Goal: Task Accomplishment & Management: Manage account settings

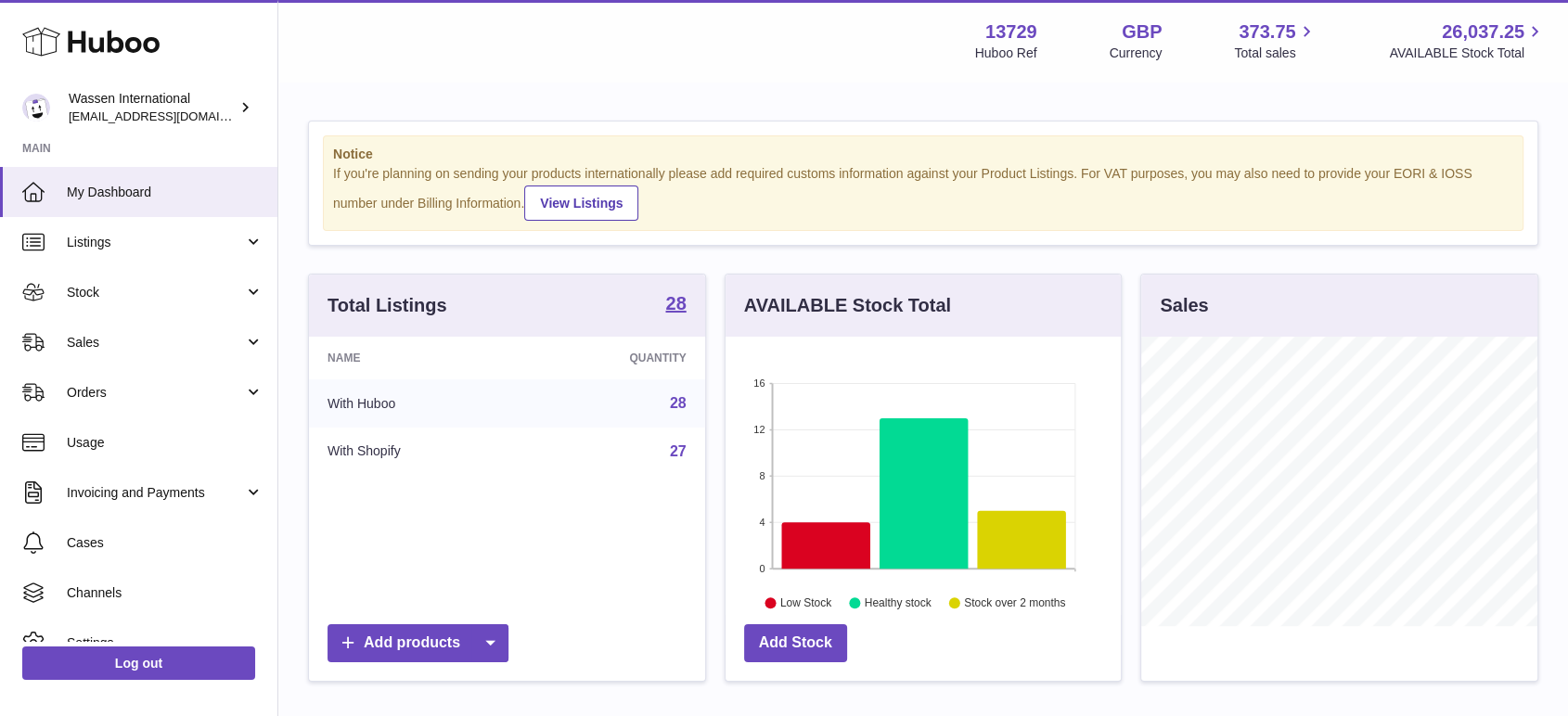
scroll to position [290, 400]
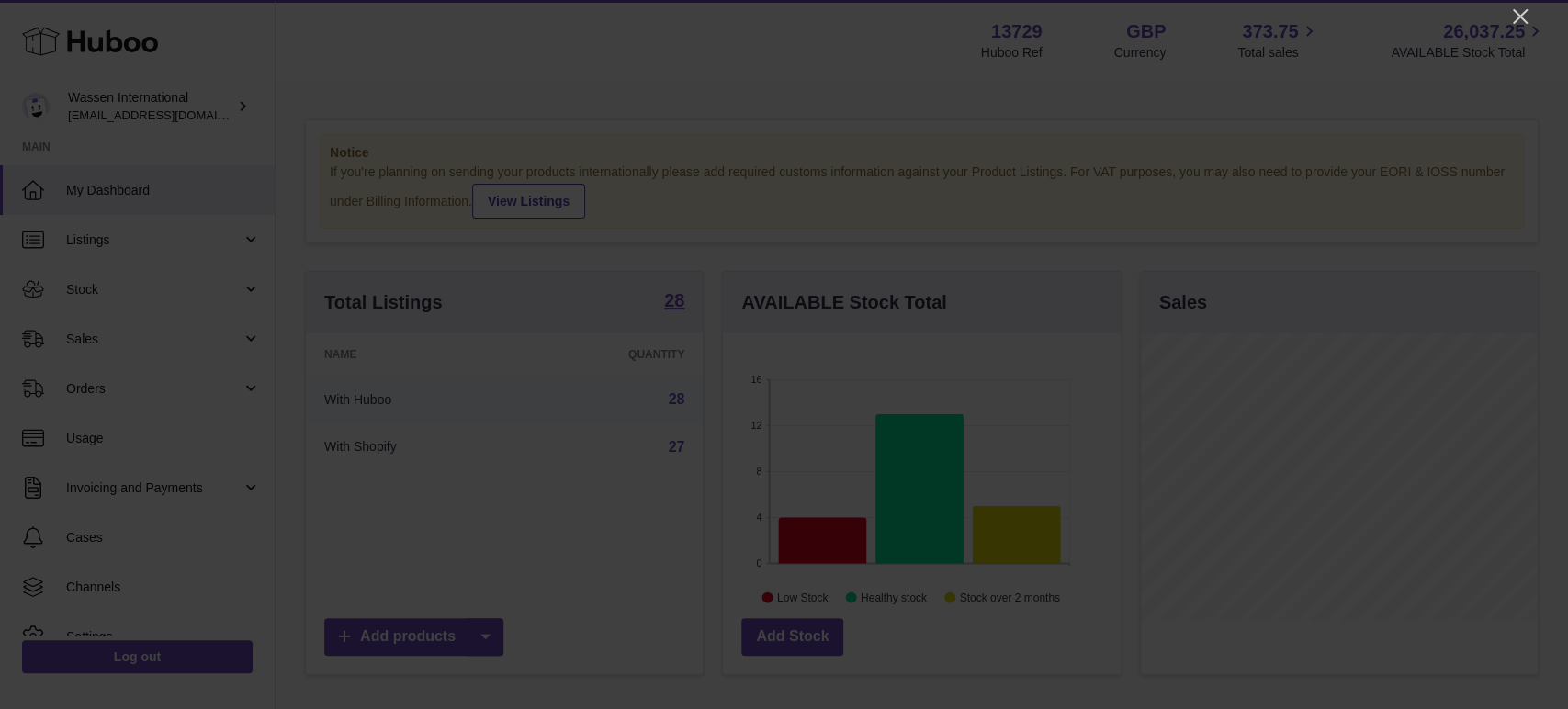
click at [1520, 18] on icon "Close" at bounding box center [1520, 16] width 15 height 15
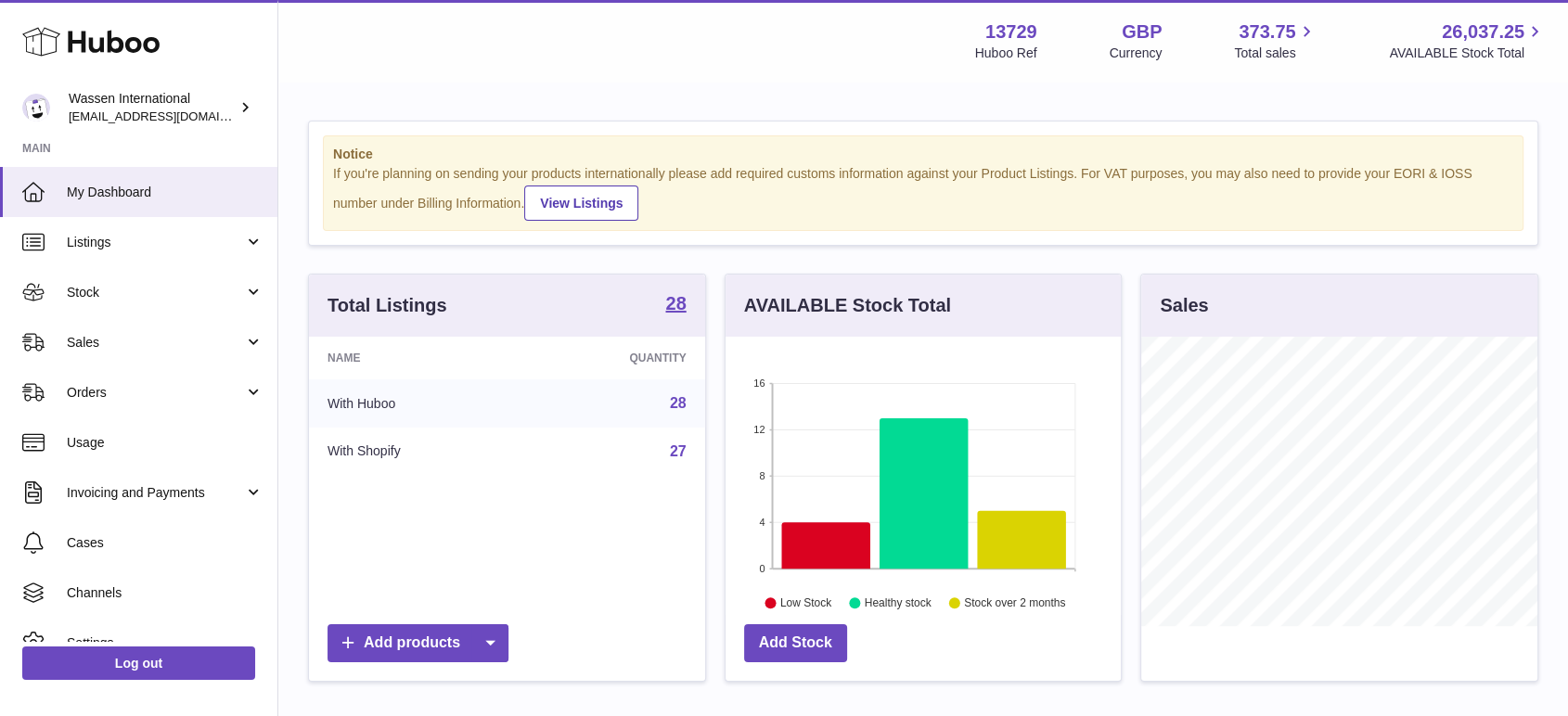
scroll to position [927303, 927532]
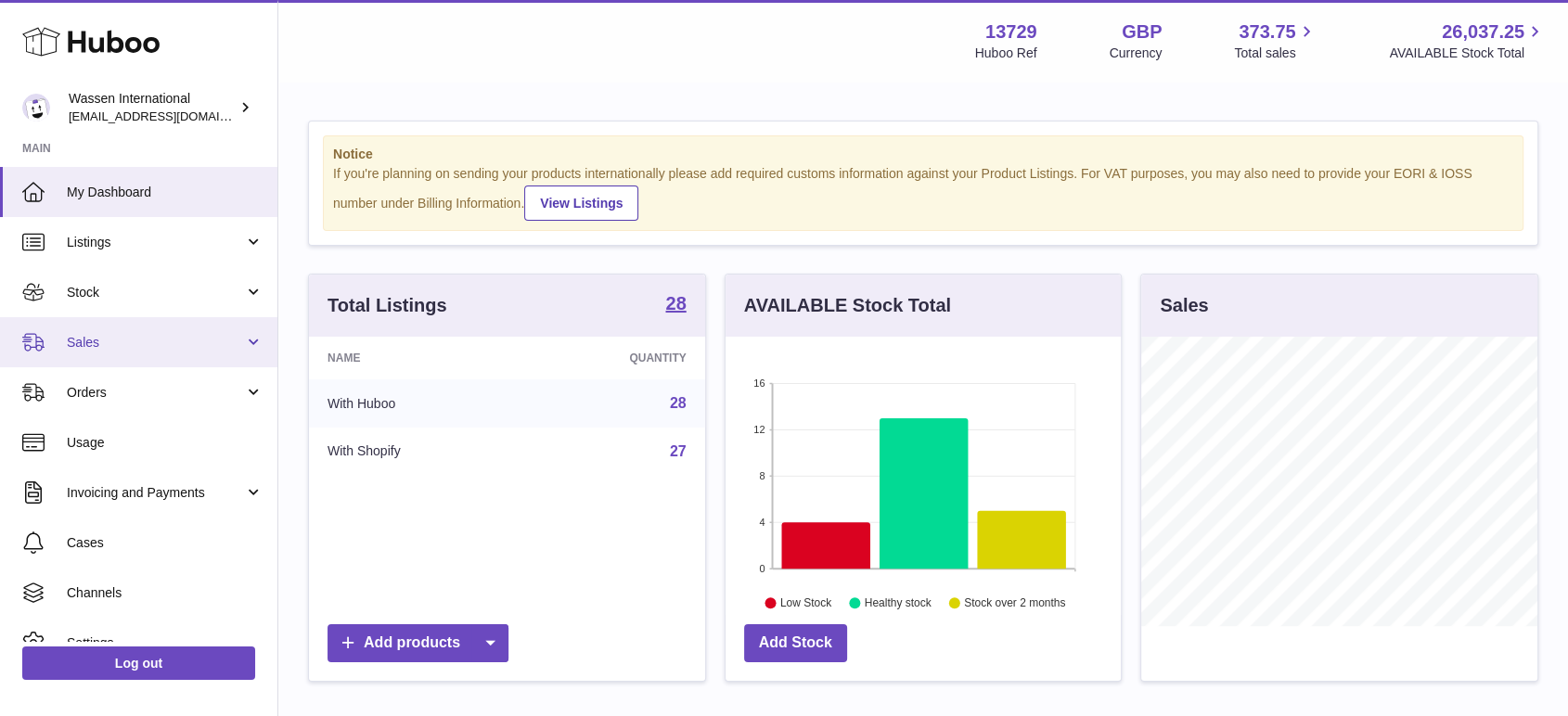
click at [83, 338] on span "Sales" at bounding box center [155, 343] width 177 height 18
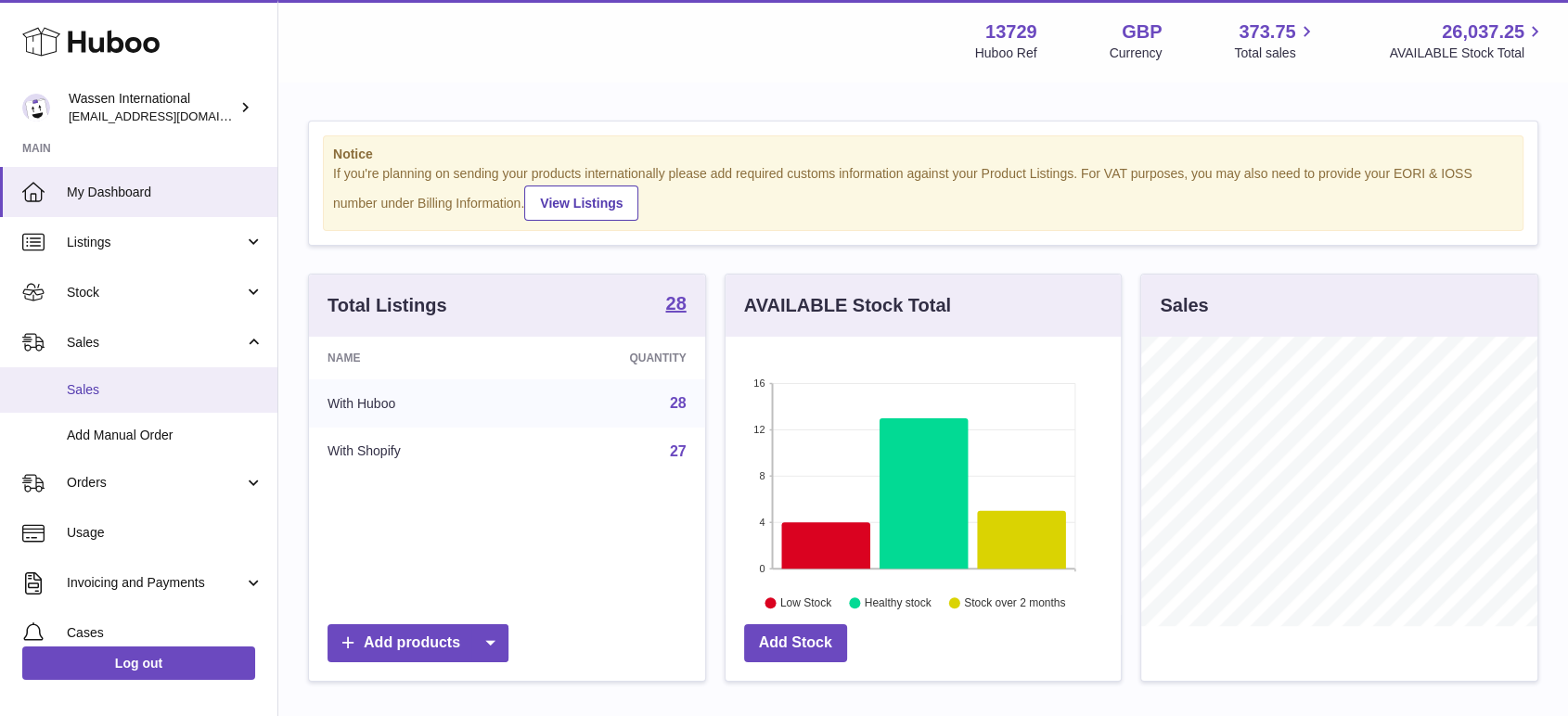
click at [89, 400] on link "Sales" at bounding box center [138, 390] width 278 height 46
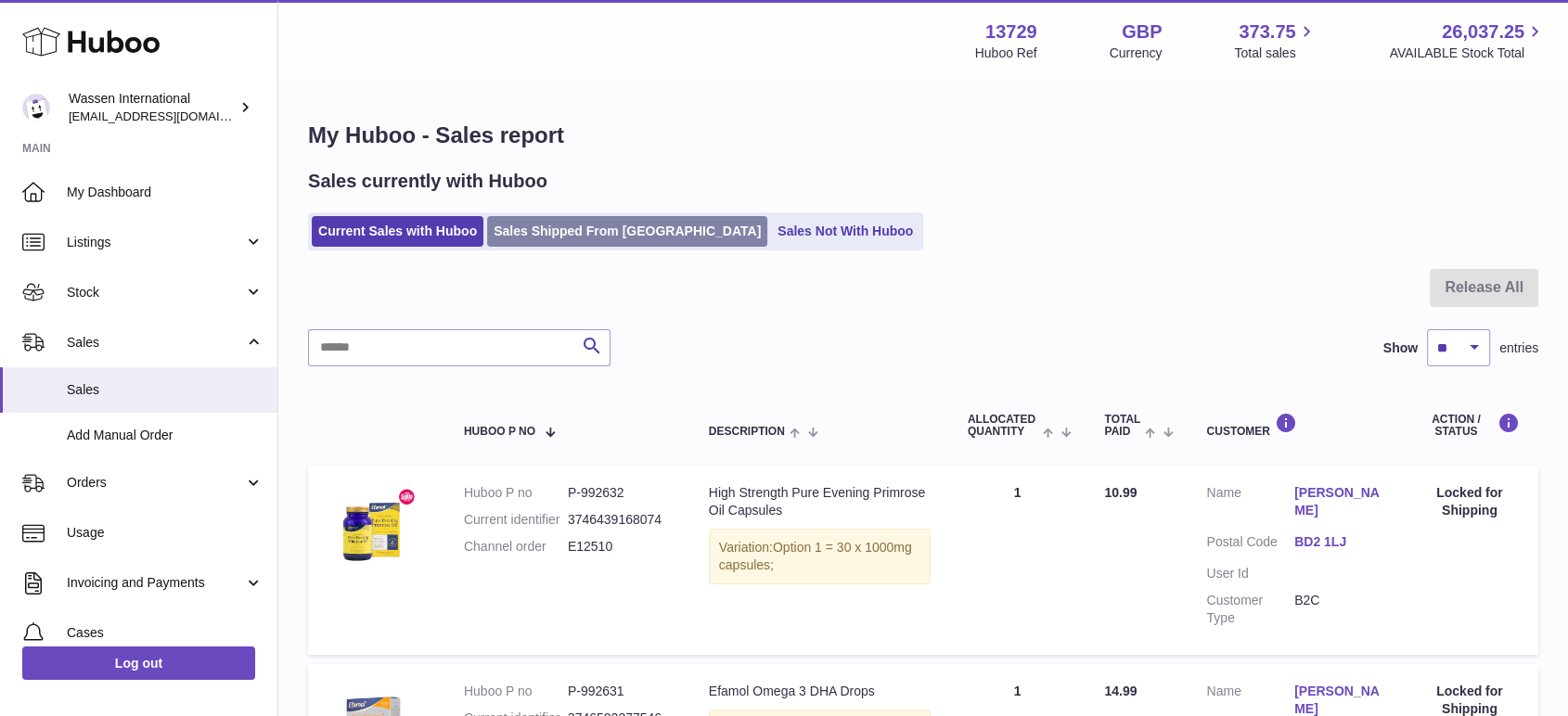
click at [605, 235] on link "Sales Shipped From [GEOGRAPHIC_DATA]" at bounding box center [627, 231] width 280 height 31
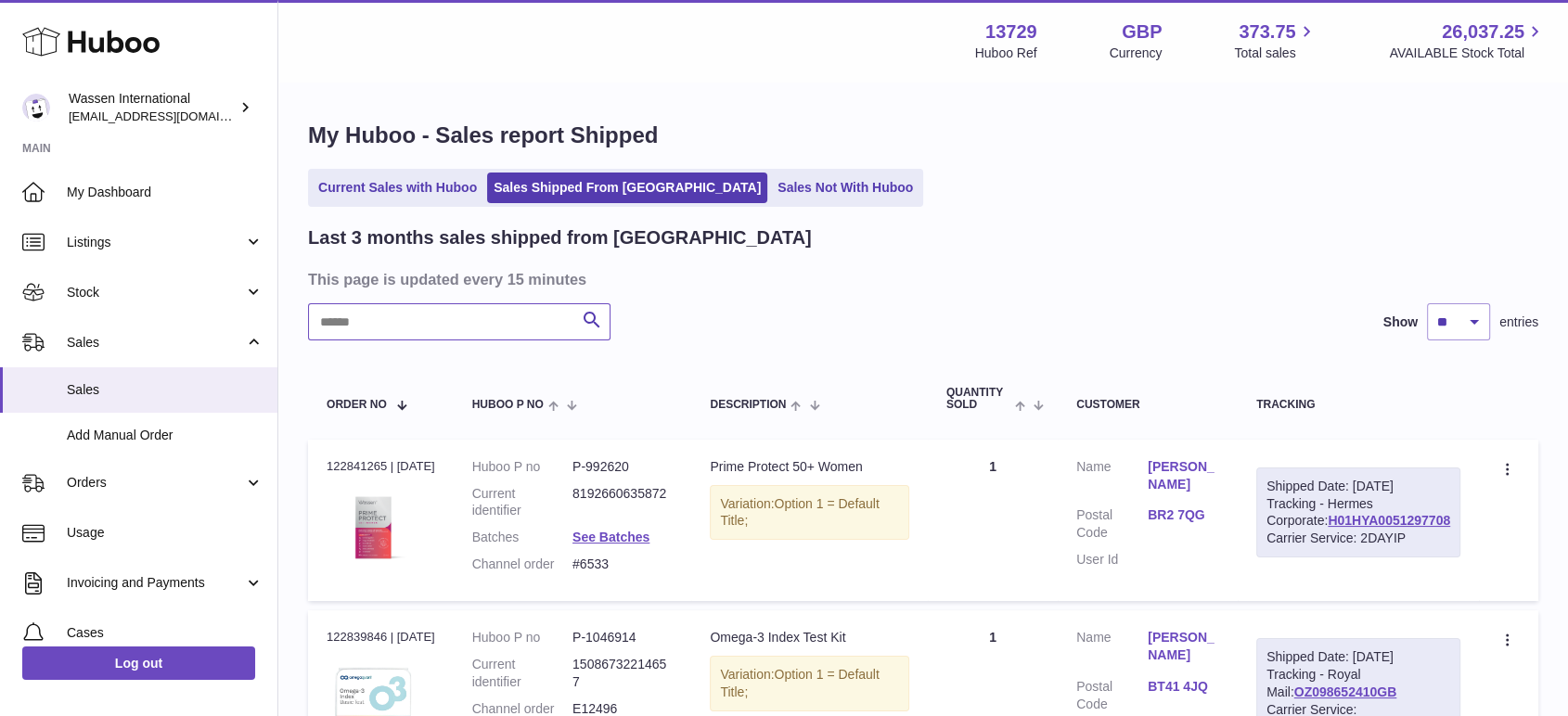
click at [450, 332] on input "text" at bounding box center [459, 322] width 303 height 37
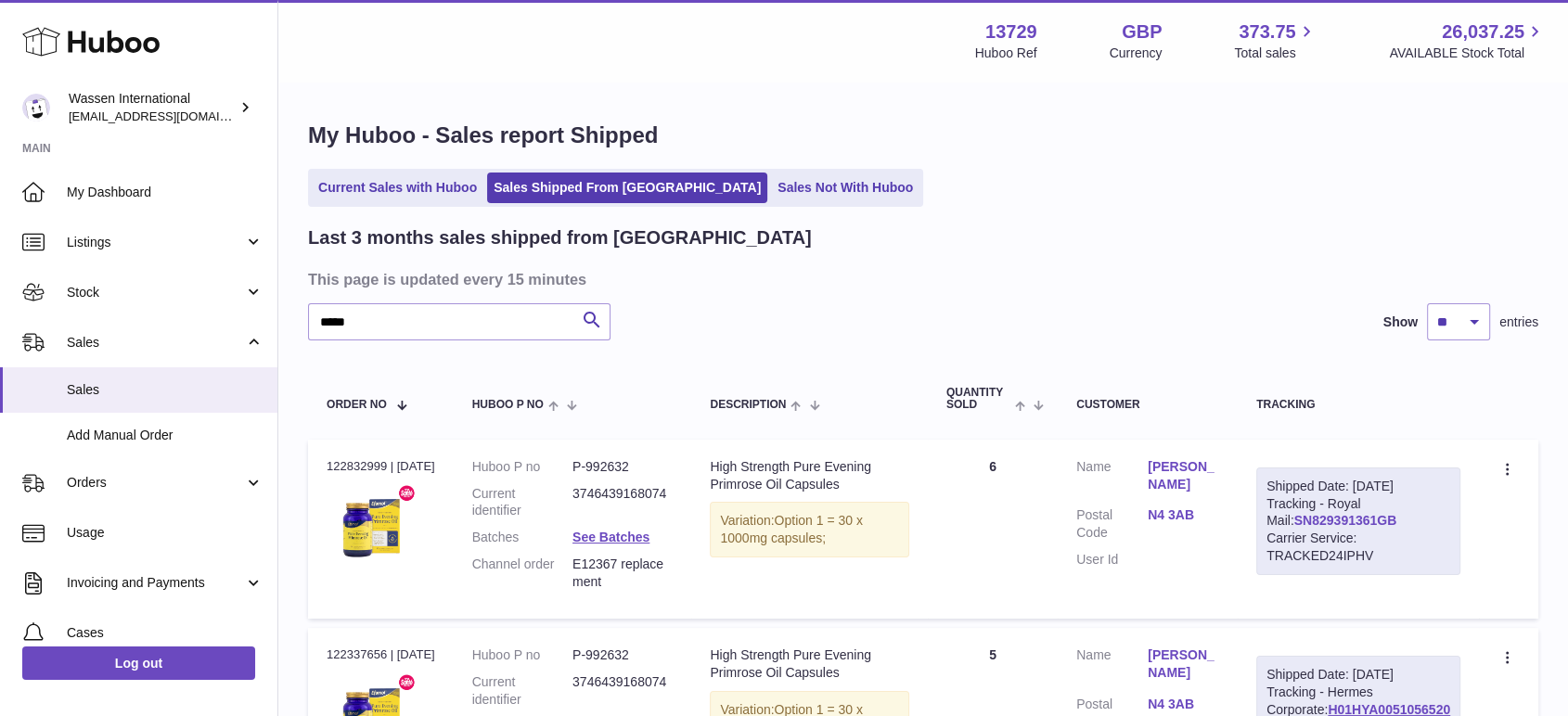
click at [1398, 528] on link "SN829391361GB" at bounding box center [1345, 520] width 103 height 15
click at [438, 285] on h3 "This page is updated every 15 minutes" at bounding box center [920, 279] width 1225 height 20
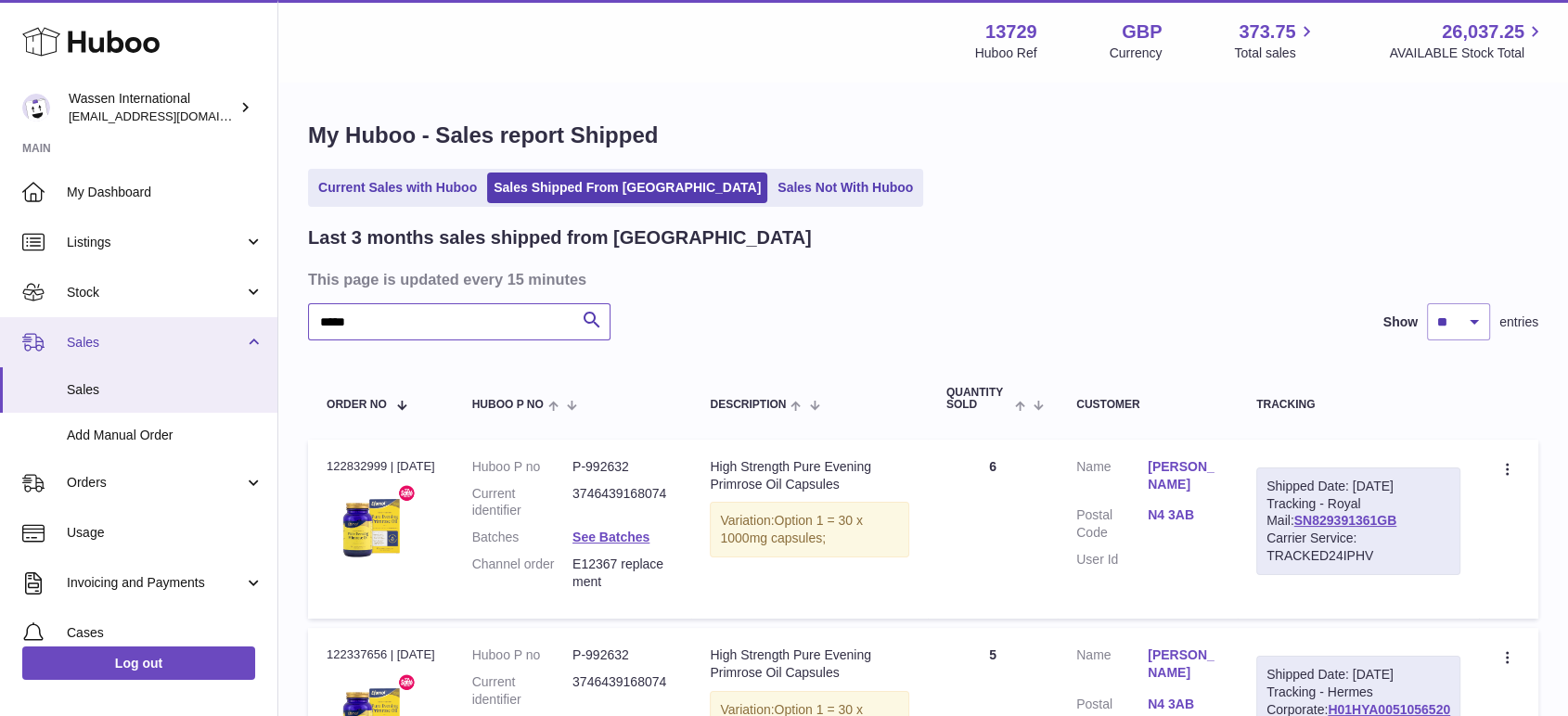
drag, startPoint x: 426, startPoint y: 325, endPoint x: 237, endPoint y: 324, distance: 189.0
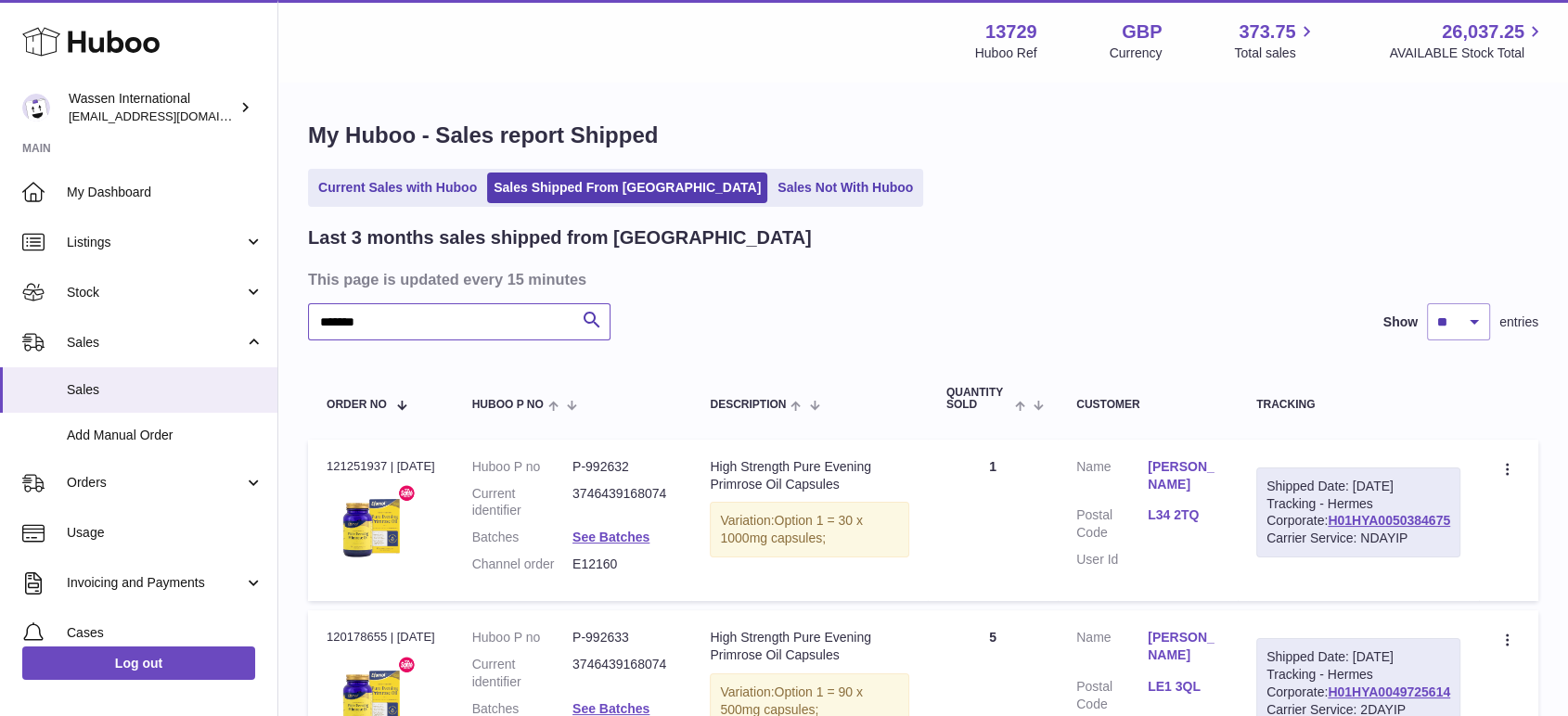
drag, startPoint x: 389, startPoint y: 326, endPoint x: 299, endPoint y: 316, distance: 90.6
click at [299, 316] on div "My Huboo - Sales report Shipped Current Sales with Huboo Sales Shipped From Hub…" at bounding box center [922, 537] width 1290 height 906
paste input "text"
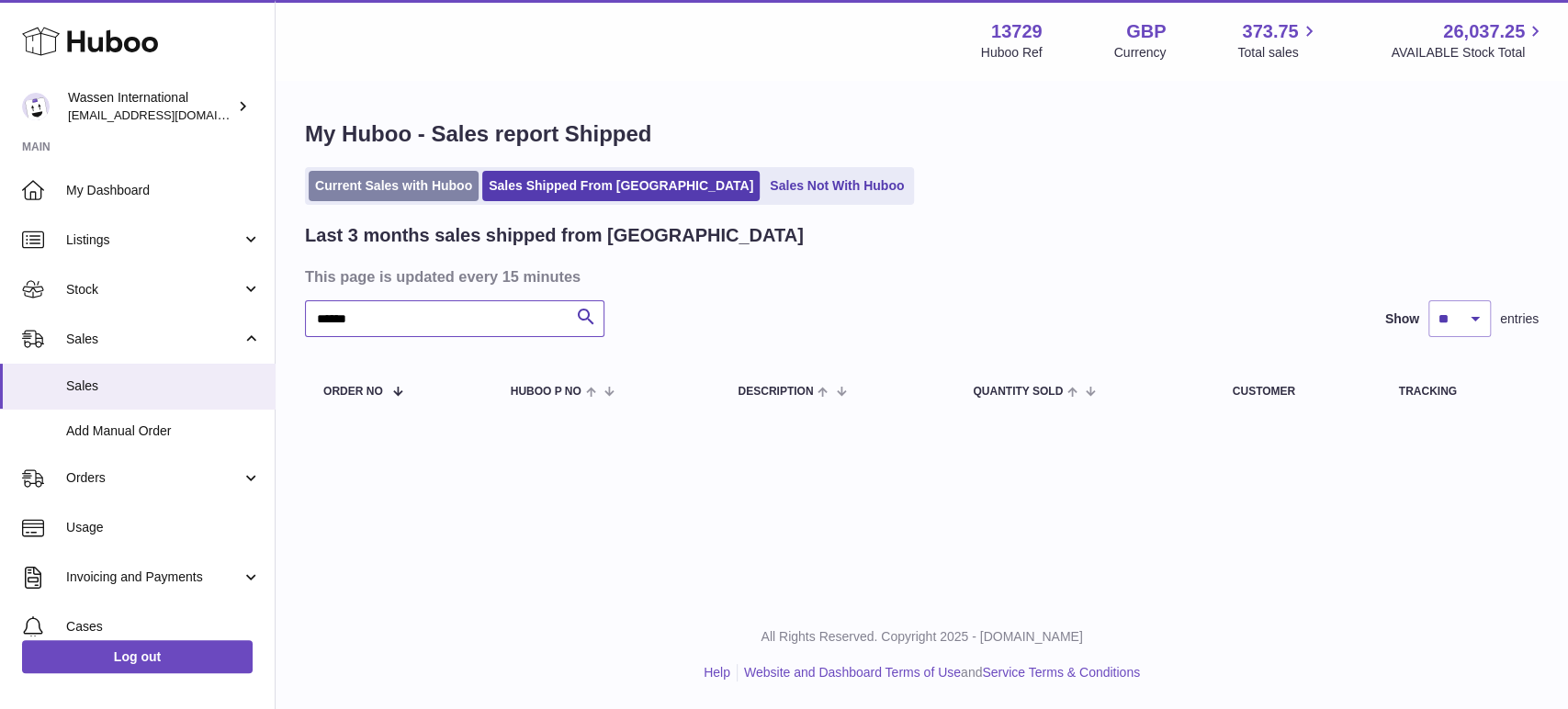
type input "******"
click at [402, 195] on link "Current Sales with Huboo" at bounding box center [393, 185] width 170 height 31
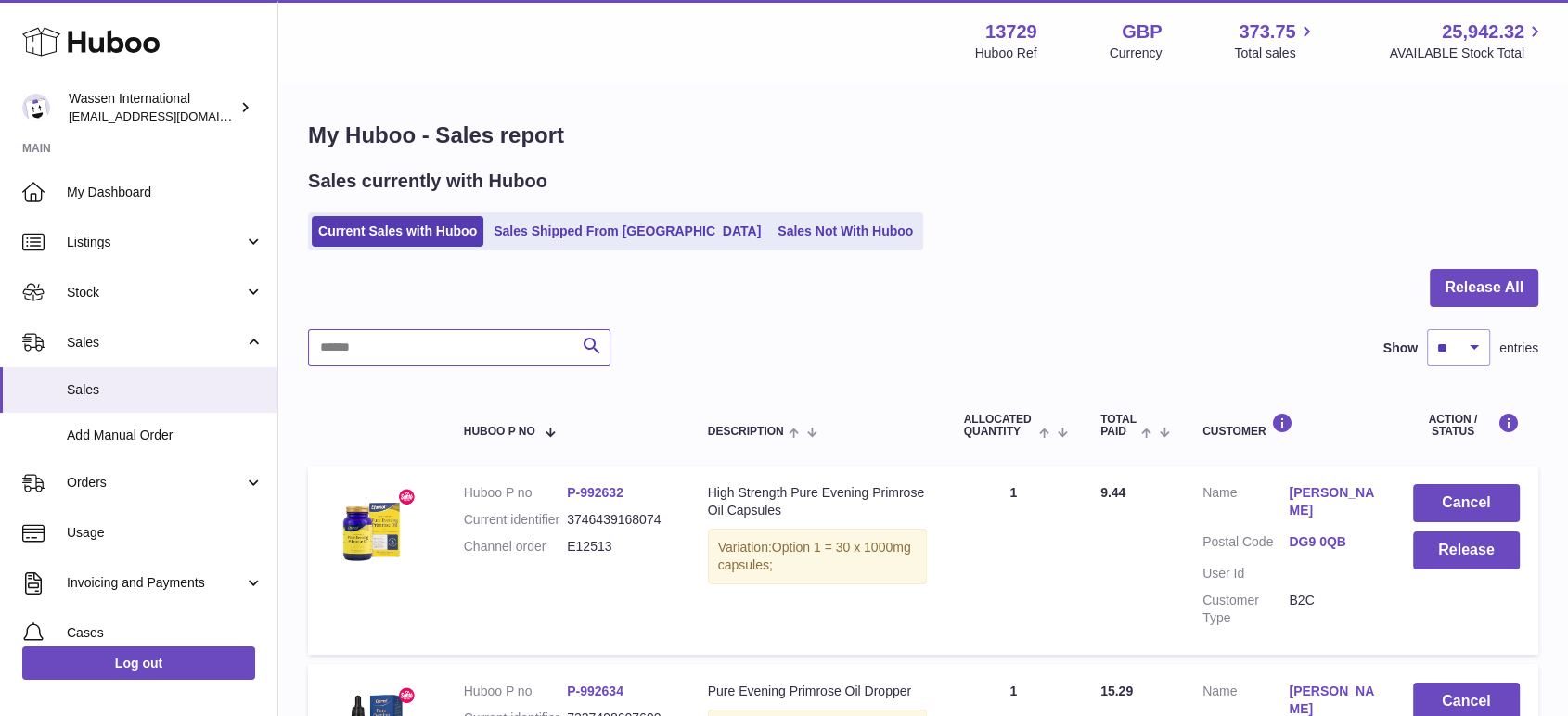
click at [453, 344] on input "text" at bounding box center [459, 348] width 303 height 37
paste input "******"
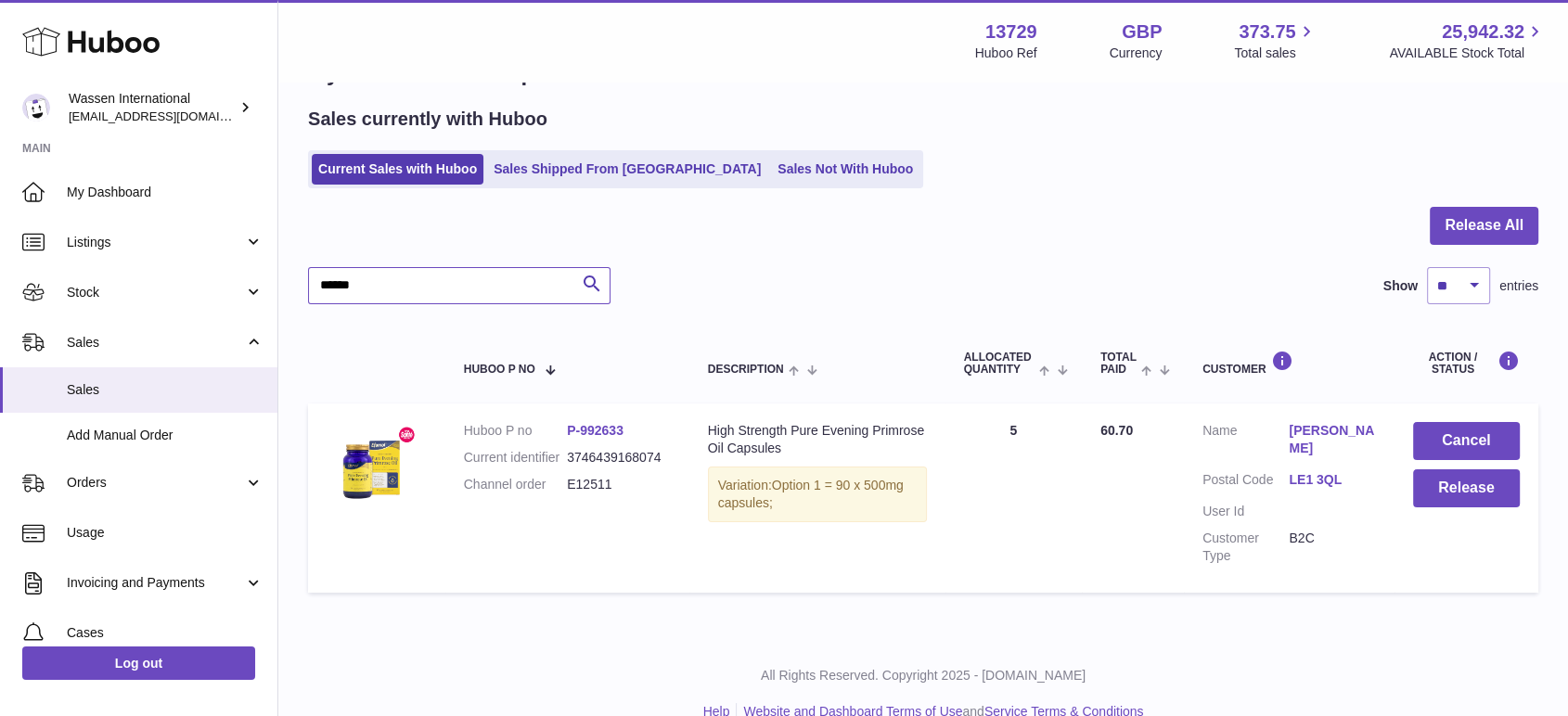
scroll to position [94, 0]
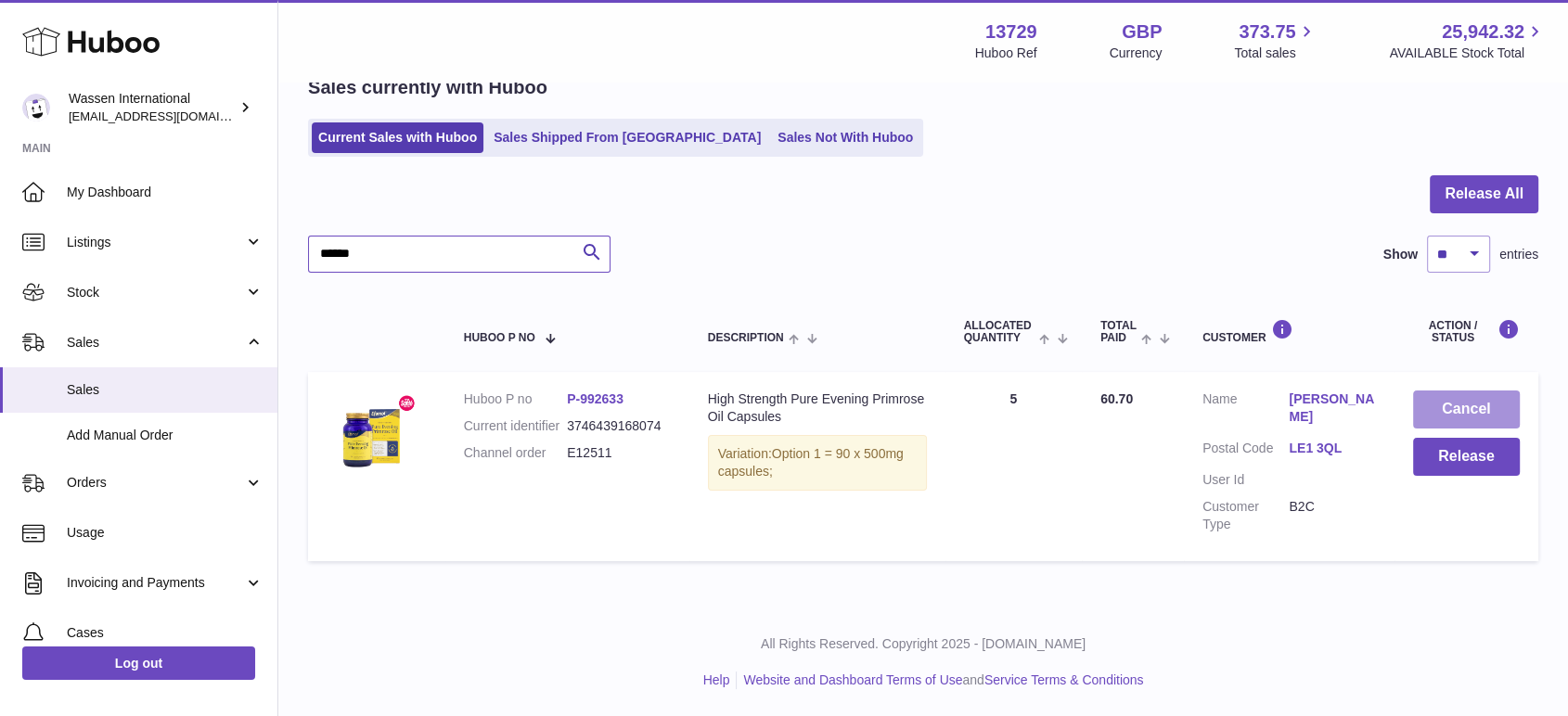
type input "******"
click at [1434, 410] on button "Cancel" at bounding box center [1466, 409] width 107 height 38
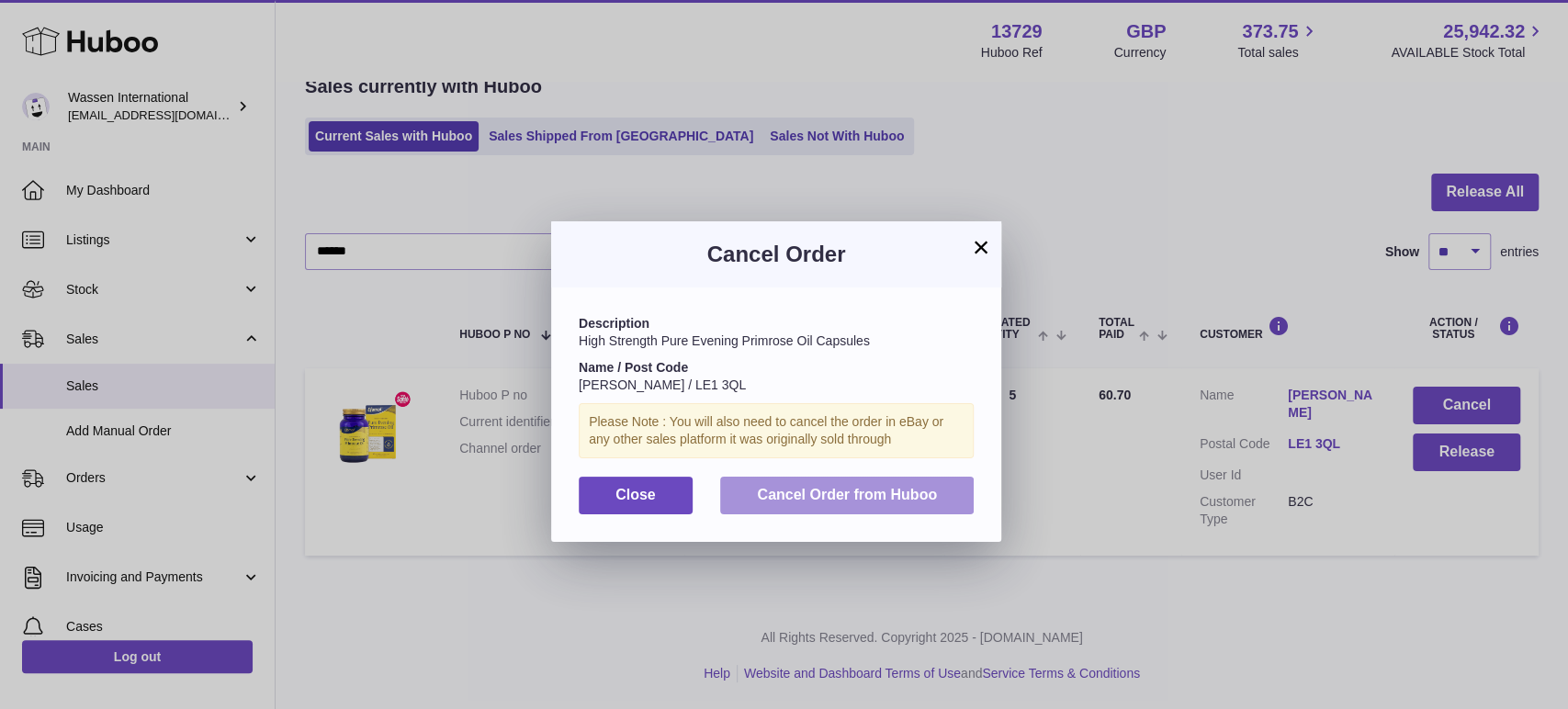
click at [878, 498] on span "Cancel Order from Huboo" at bounding box center [847, 495] width 180 height 16
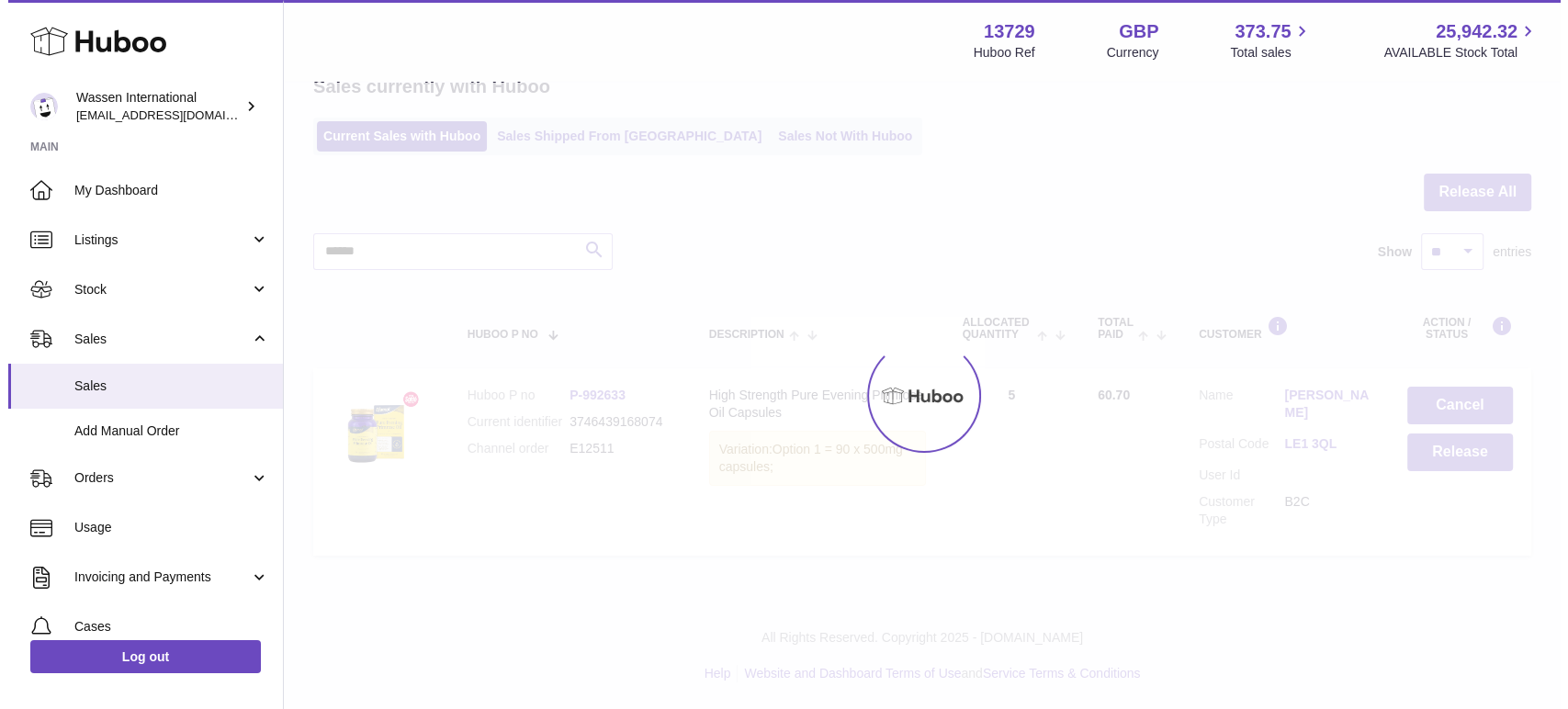
scroll to position [0, 0]
